Goal: Information Seeking & Learning: Learn about a topic

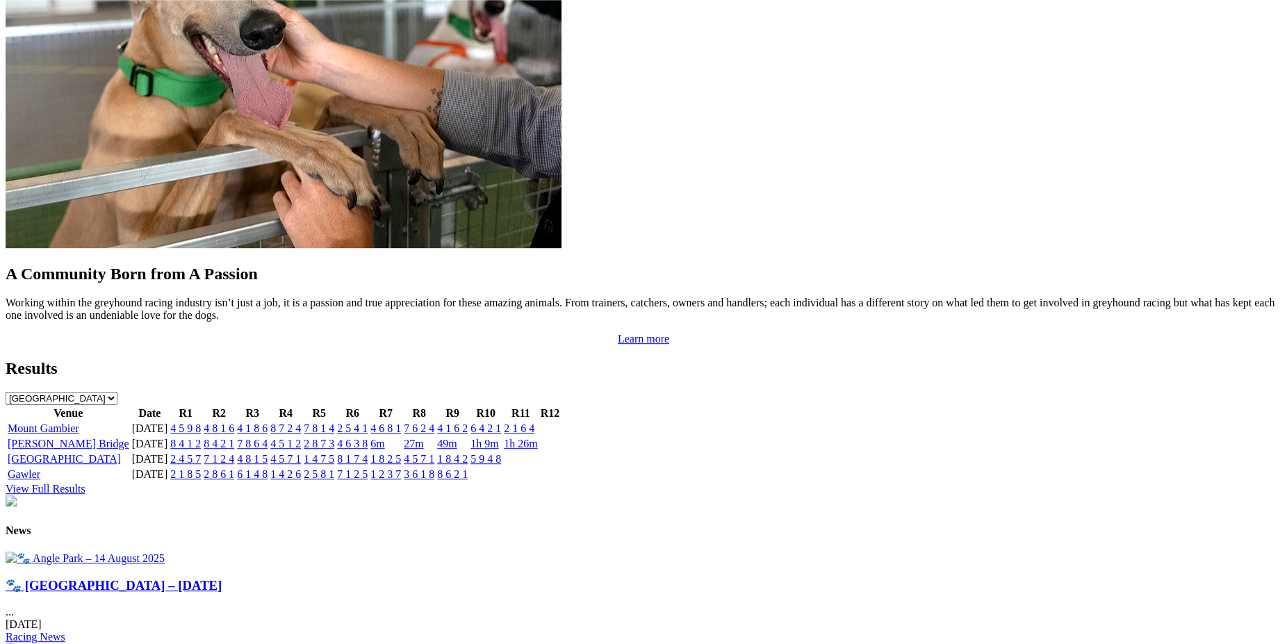
scroll to position [1181, 0]
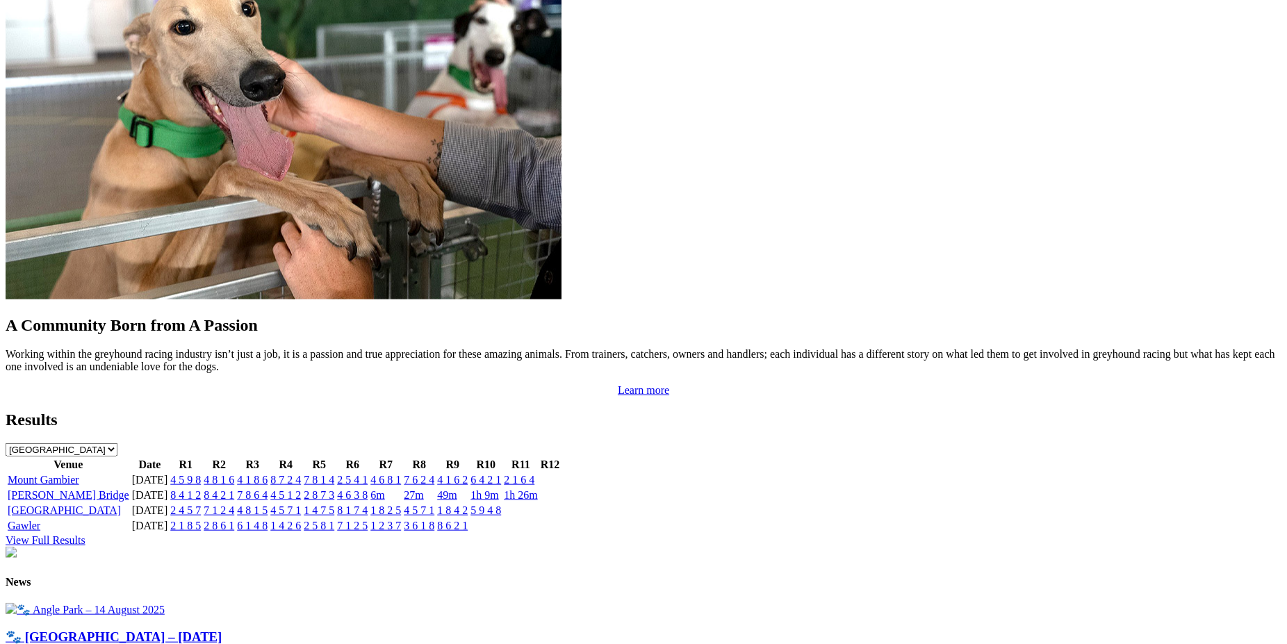
click at [201, 489] on link "8 4 1 2" at bounding box center [185, 495] width 31 height 12
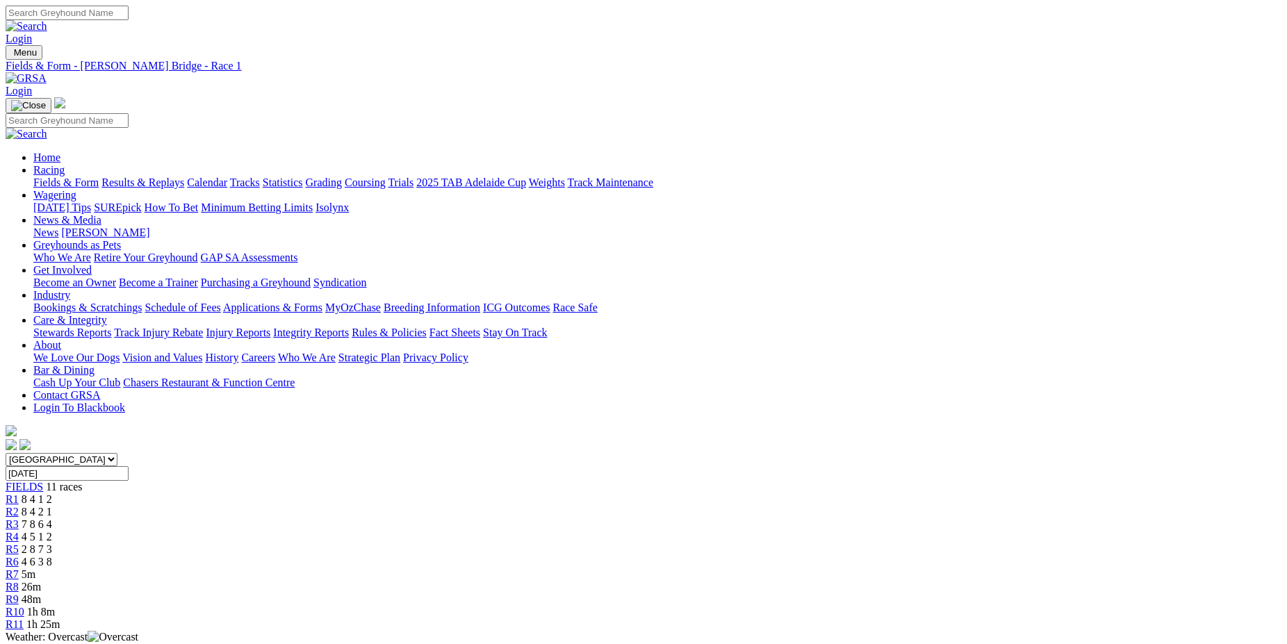
click at [19, 506] on span "R2" at bounding box center [12, 512] width 13 height 12
click at [19, 518] on link "R3" at bounding box center [12, 524] width 13 height 12
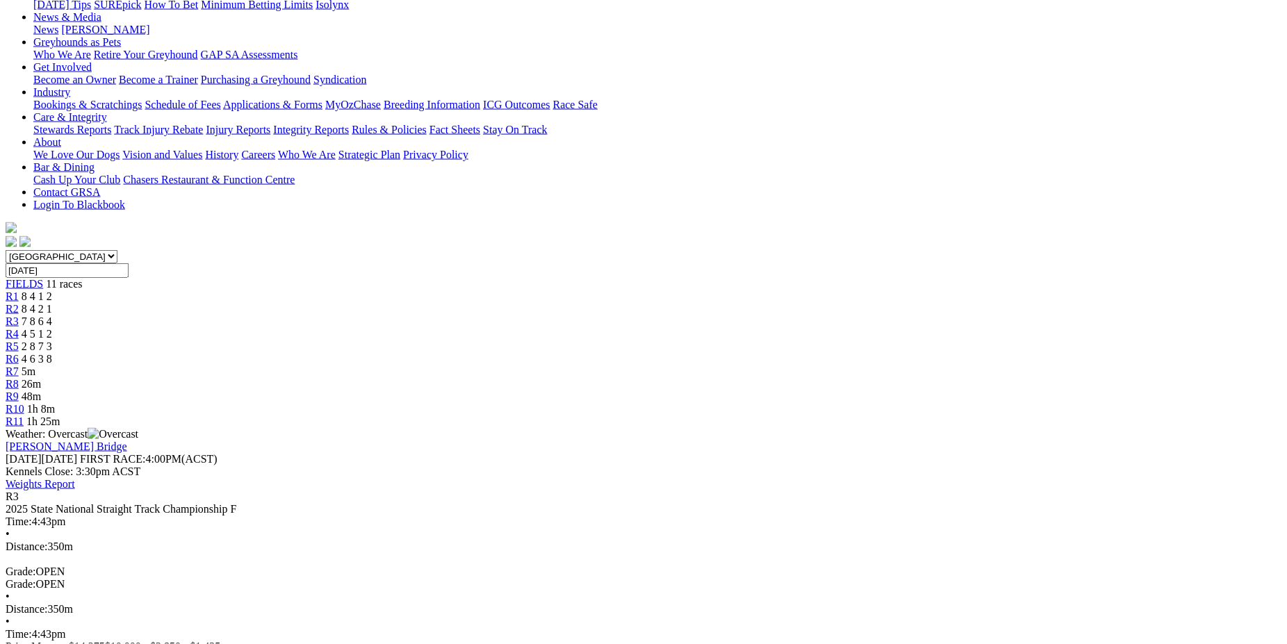
scroll to position [202, 0]
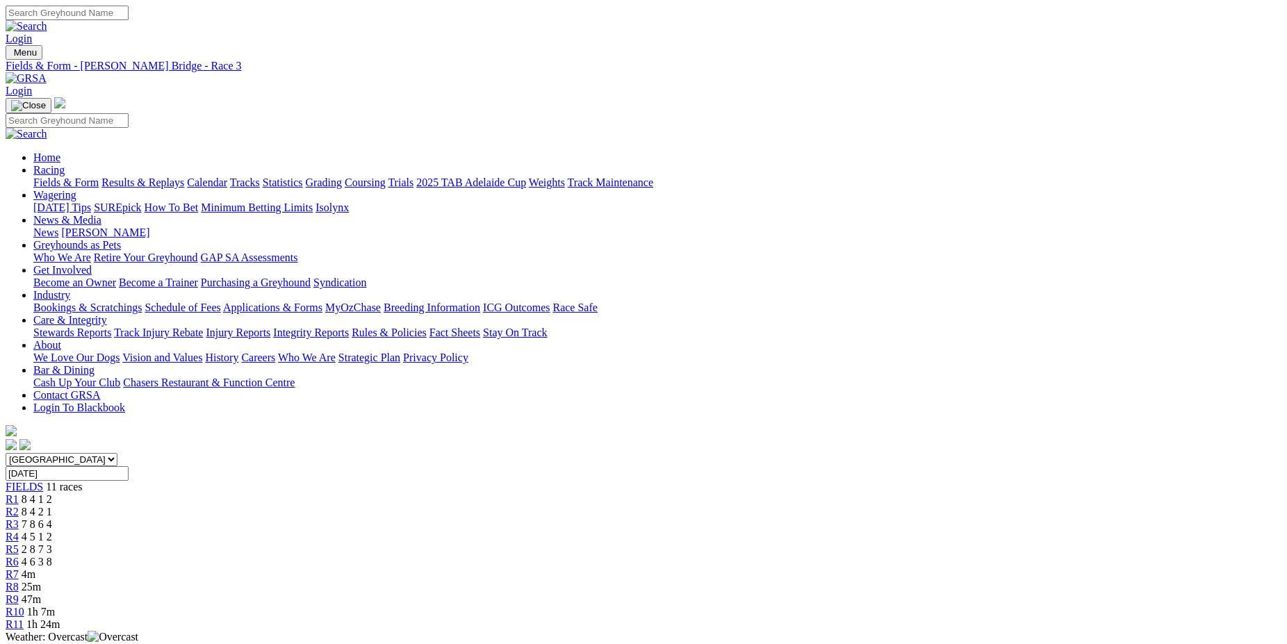
click at [19, 531] on span "R4" at bounding box center [12, 537] width 13 height 12
click at [19, 543] on span "R5" at bounding box center [12, 549] width 13 height 12
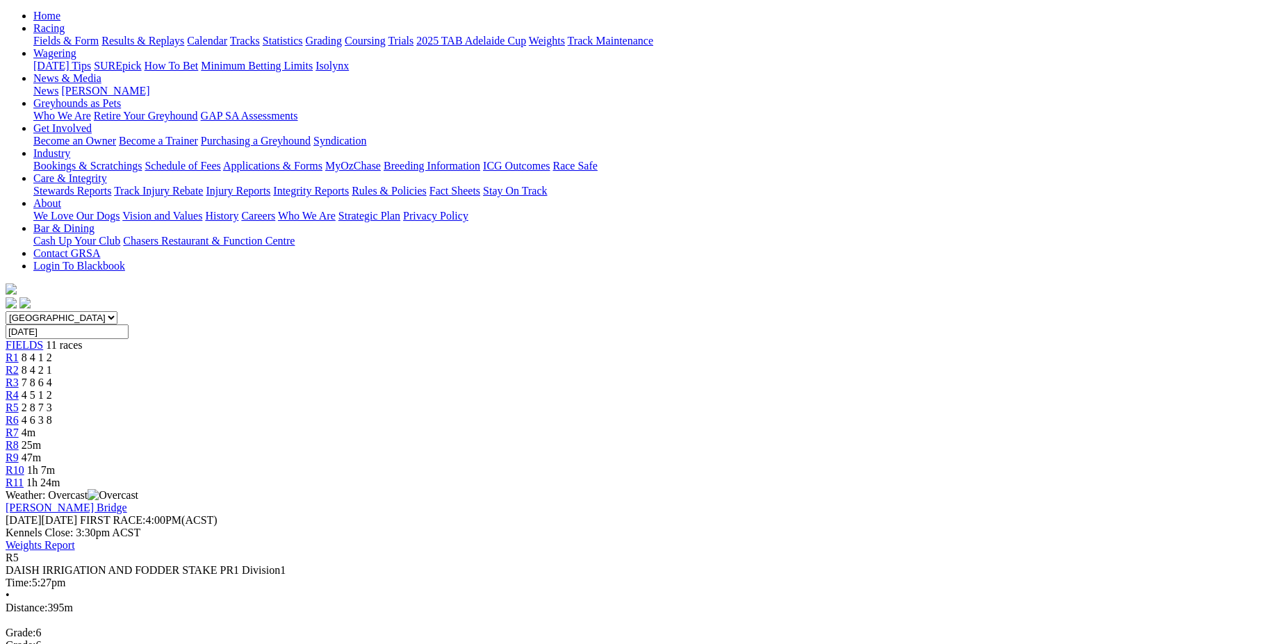
scroll to position [71, 0]
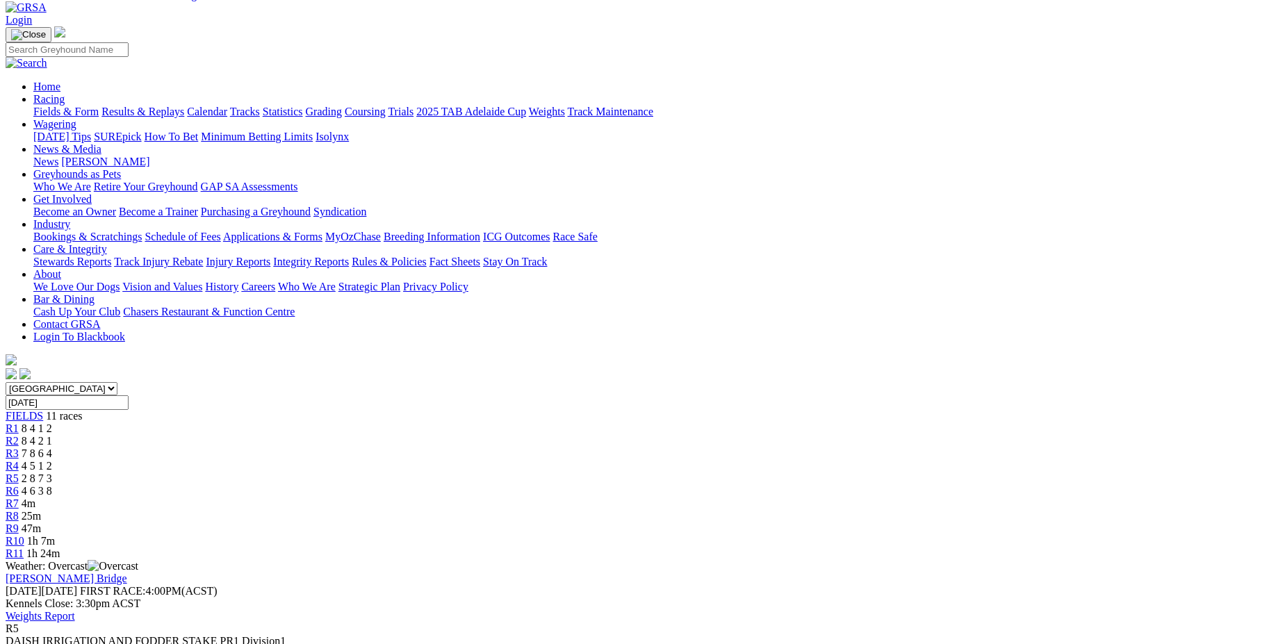
click at [19, 485] on span "R6" at bounding box center [12, 491] width 13 height 12
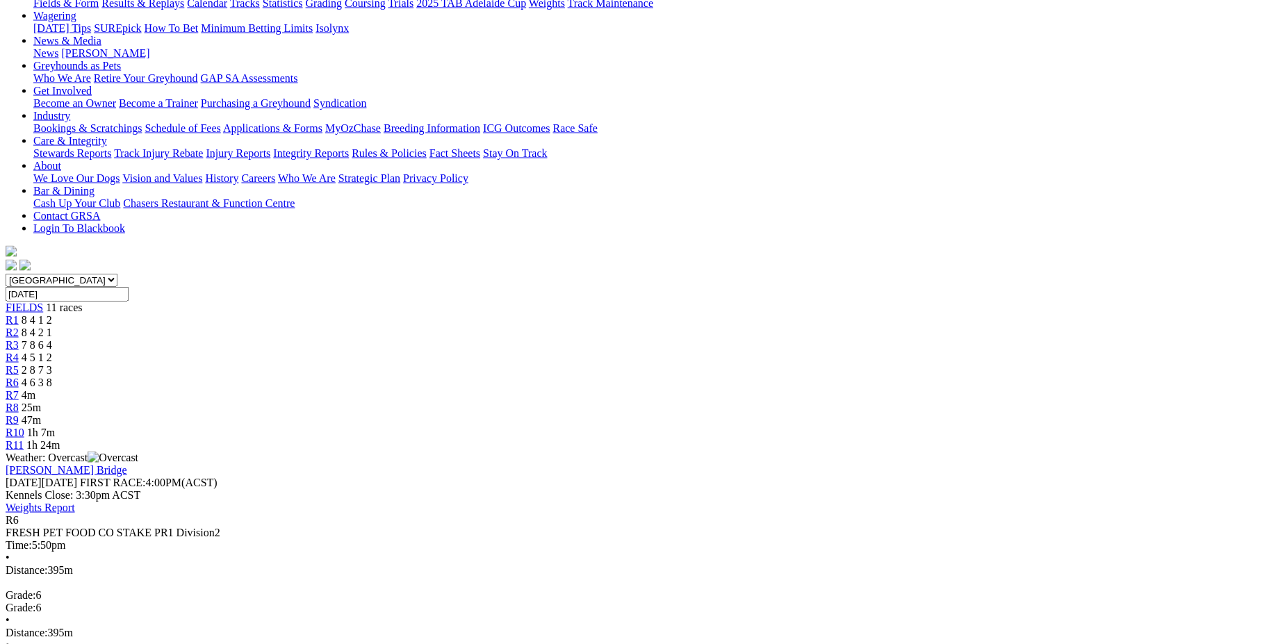
scroll to position [213, 0]
